Goal: Navigation & Orientation: Understand site structure

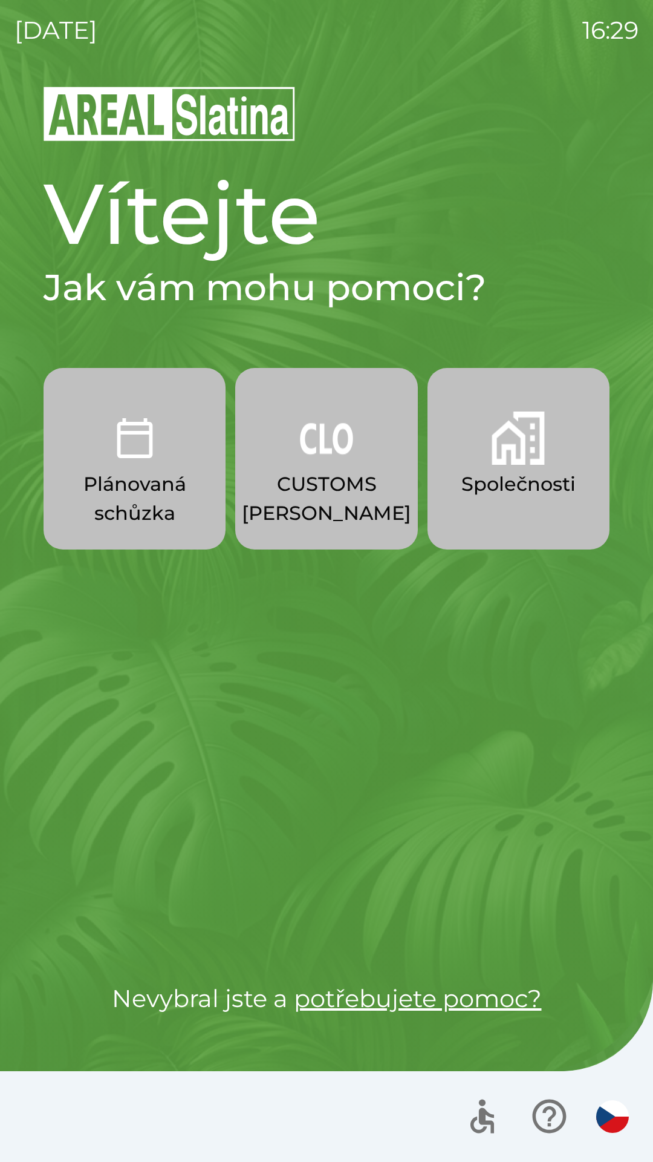
click at [0, 24] on div "[DATE] 16:29 Vítejte Jak vám mohu pomoci? Plánovaná schůzka CUSTOMS [PERSON_NAM…" at bounding box center [326, 581] width 653 height 1162
click at [0, 24] on div "[DATE] 16:30 Vítejte Jak vám mohu pomoci? Plánovaná schůzka CUSTOMS [PERSON_NAM…" at bounding box center [326, 581] width 653 height 1162
click at [0, 24] on div "[DATE] 16:34 Vítejte Jak vám mohu pomoci? Plánovaná schůzka CUSTOMS [PERSON_NAM…" at bounding box center [326, 581] width 653 height 1162
click at [0, 24] on div "[DATE] 16:48 Vítejte Jak vám mohu pomoci? Plánovaná schůzka CUSTOMS [PERSON_NAM…" at bounding box center [326, 581] width 653 height 1162
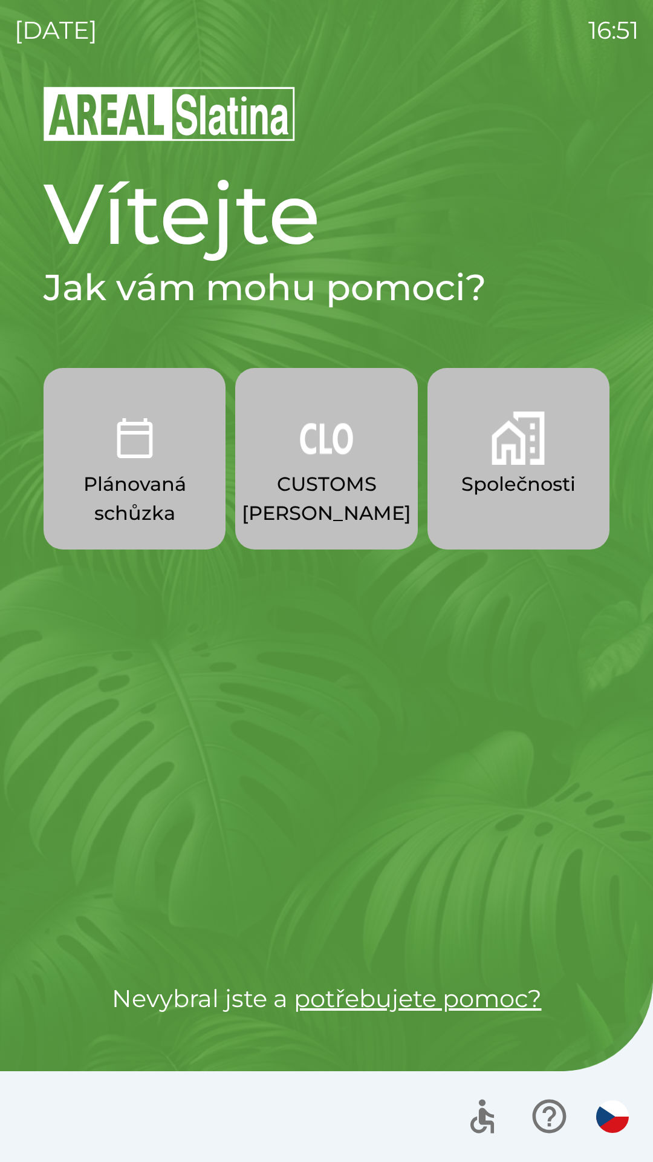
click at [0, 24] on div "[DATE] 16:51 Vítejte Jak vám mohu pomoci? Plánovaná schůzka CUSTOMS [PERSON_NAM…" at bounding box center [326, 581] width 653 height 1162
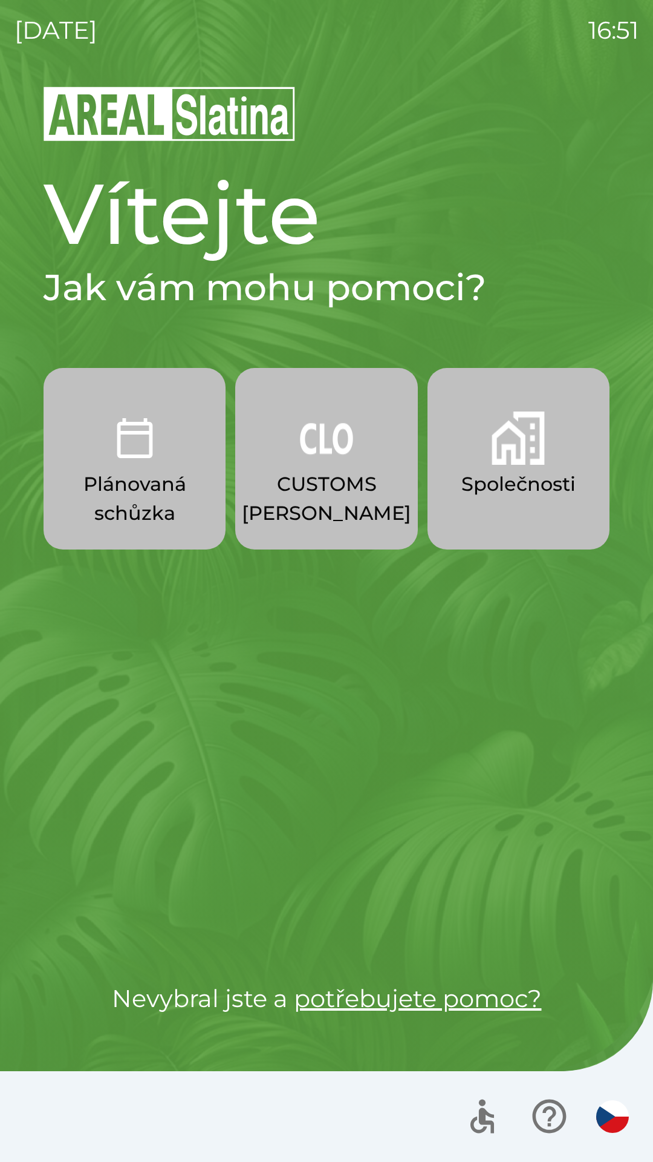
click at [0, 24] on div "[DATE] 16:51 Vítejte Jak vám mohu pomoci? Plánovaná schůzka CUSTOMS [PERSON_NAM…" at bounding box center [326, 581] width 653 height 1162
